Goal: Information Seeking & Learning: Learn about a topic

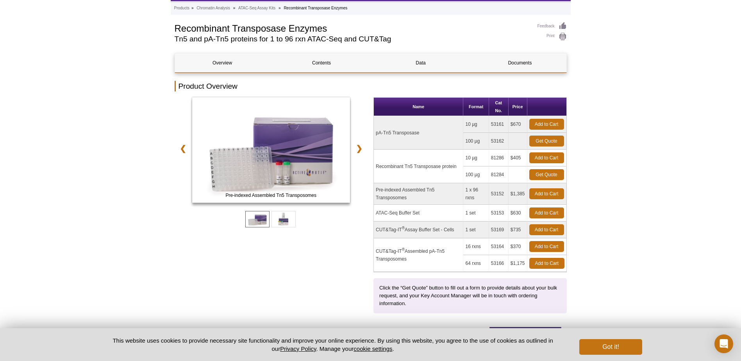
scroll to position [37, 0]
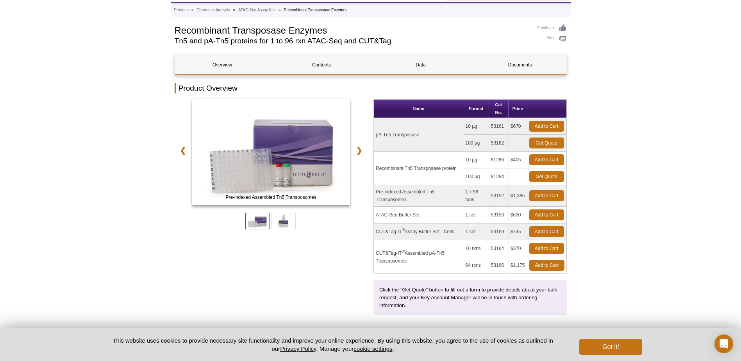
click at [442, 215] on td "ATAC-Seq Buffer Set" at bounding box center [418, 215] width 89 height 17
click at [379, 266] on td "CUT&Tag-IT ® Assembled pA-Tn5 Transposomes" at bounding box center [418, 257] width 89 height 34
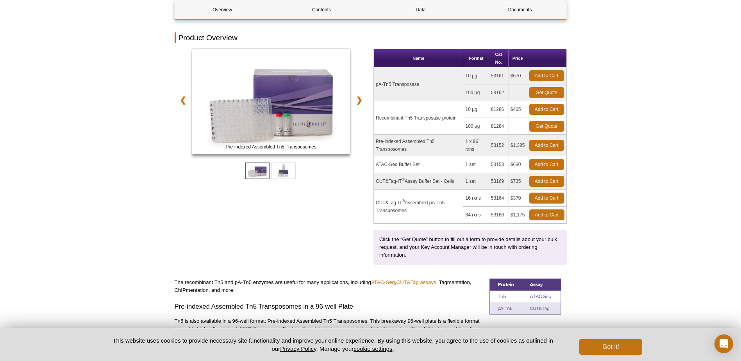
scroll to position [154, 0]
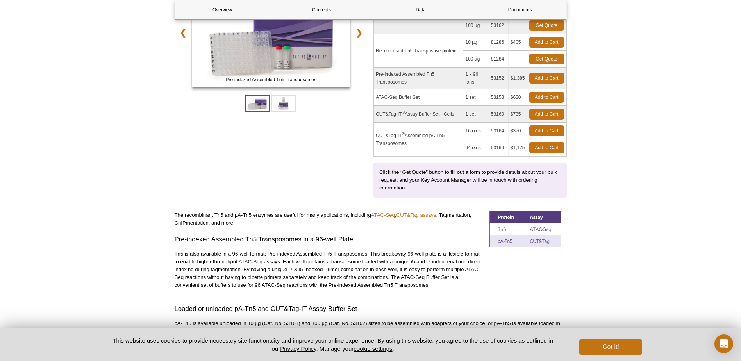
drag, startPoint x: 371, startPoint y: 117, endPoint x: 463, endPoint y: 120, distance: 91.8
click at [463, 120] on div "Pre-indexed Assembled Tn5 Transposomes ATAC-Seq Buffer Set ❮ ❯ Name Format Cat …" at bounding box center [371, 90] width 392 height 216
drag, startPoint x: 463, startPoint y: 120, endPoint x: 406, endPoint y: 148, distance: 63.8
click at [406, 148] on td "CUT&Tag-IT ® Assembled pA-Tn5 Transposomes" at bounding box center [418, 140] width 89 height 34
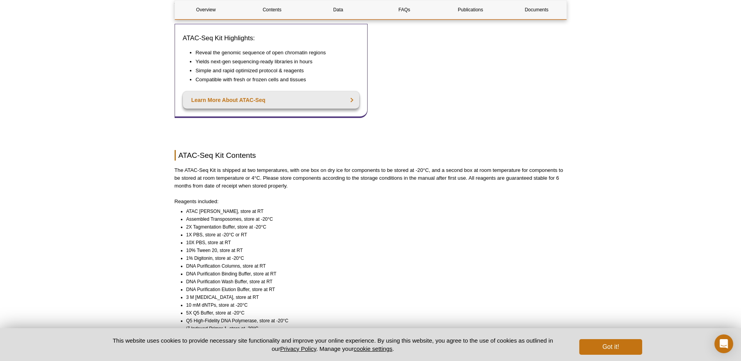
scroll to position [547, 0]
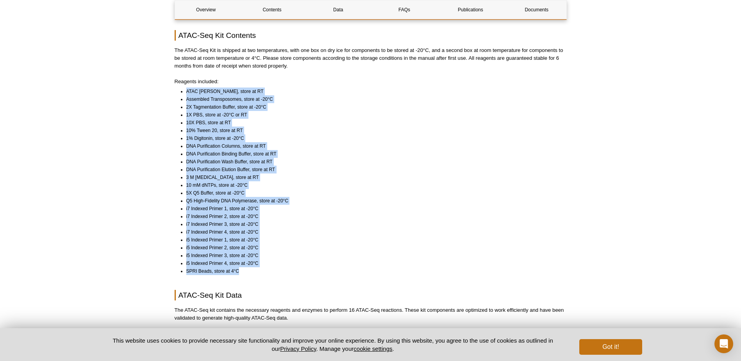
drag, startPoint x: 245, startPoint y: 262, endPoint x: 165, endPoint y: 85, distance: 194.1
drag, startPoint x: 165, startPoint y: 85, endPoint x: 141, endPoint y: 138, distance: 58.2
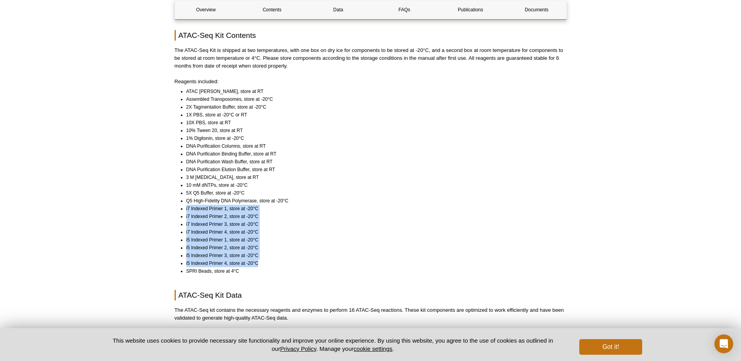
drag, startPoint x: 260, startPoint y: 254, endPoint x: 178, endPoint y: 197, distance: 99.8
click at [178, 197] on ul "ATAC Lysis Buffer, store at RT Assembled Transposomes, store at -20°C 2X Tagmen…" at bounding box center [367, 182] width 385 height 188
drag, startPoint x: 178, startPoint y: 197, endPoint x: 297, endPoint y: 209, distance: 119.8
click at [297, 213] on li "i7 Indexed Primer 2, store at -20°C" at bounding box center [372, 217] width 373 height 8
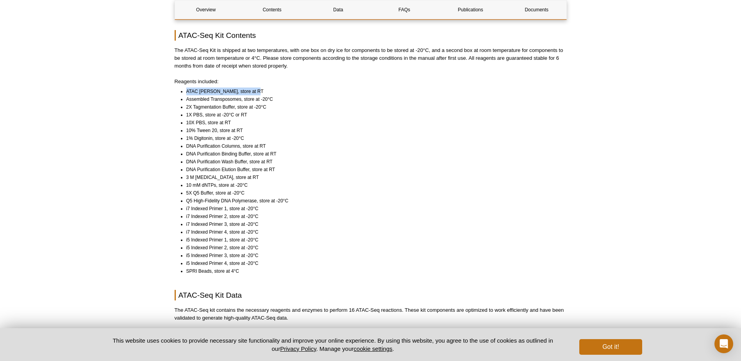
drag, startPoint x: 183, startPoint y: 81, endPoint x: 253, endPoint y: 86, distance: 70.5
click at [253, 88] on ul "ATAC Lysis Buffer, store at RT Assembled Transposomes, store at -20°C 2X Tagmen…" at bounding box center [367, 182] width 385 height 188
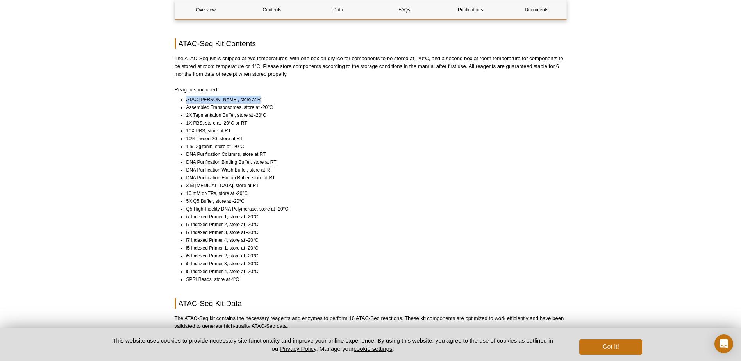
scroll to position [508, 0]
